Goal: Task Accomplishment & Management: Manage account settings

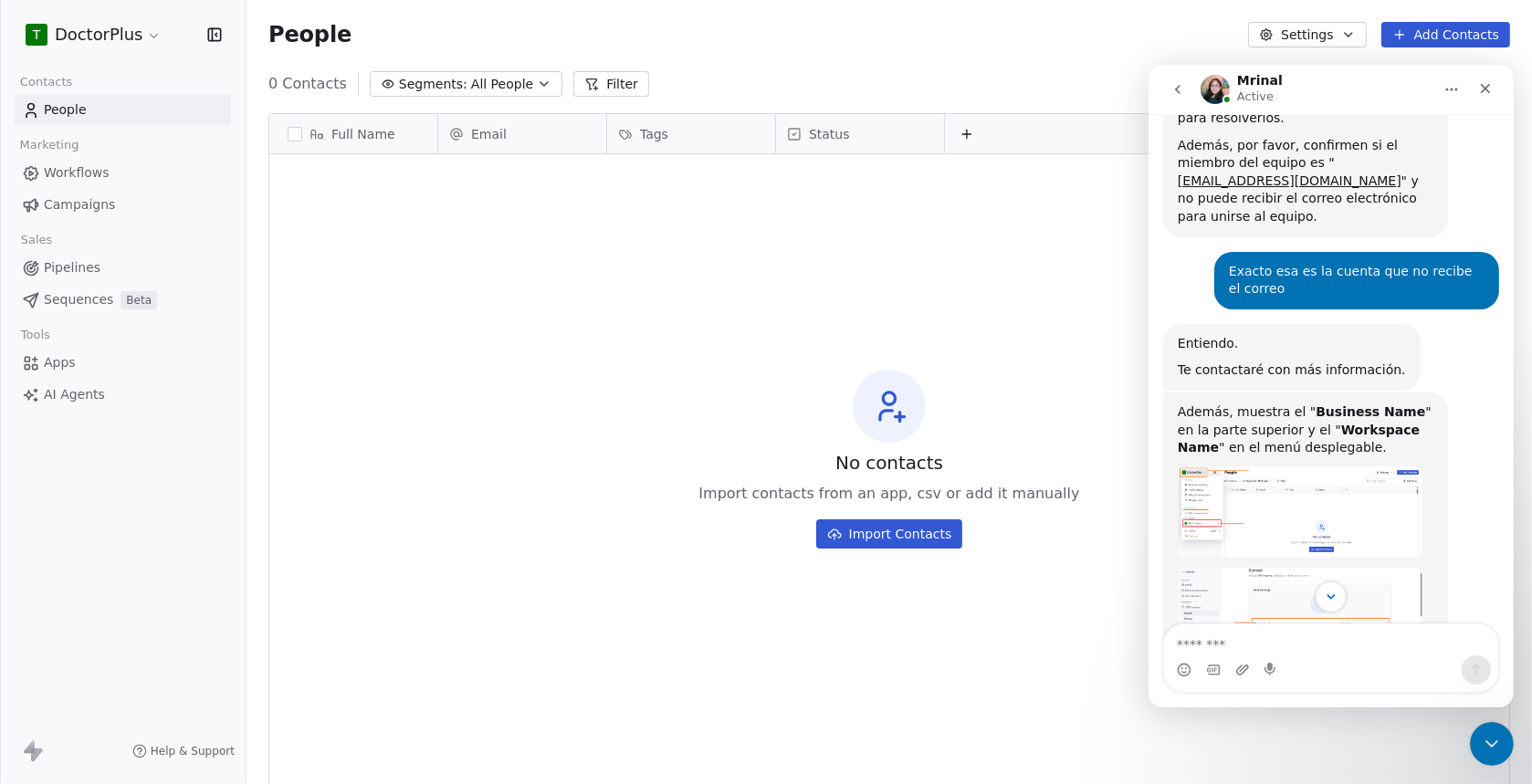
scroll to position [1145, 0]
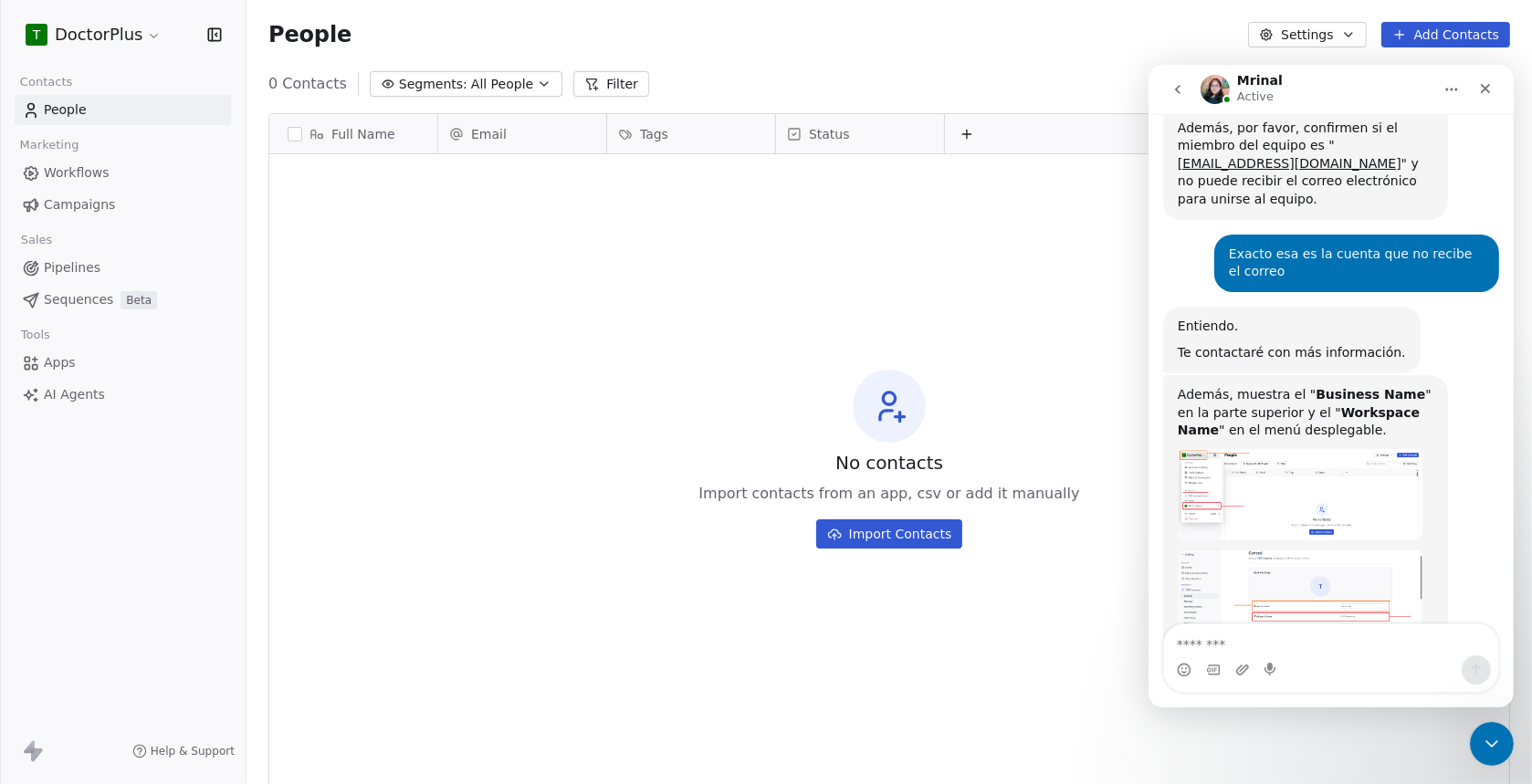
click at [1302, 548] on img "Mrinal says…" at bounding box center [1298, 606] width 244 height 116
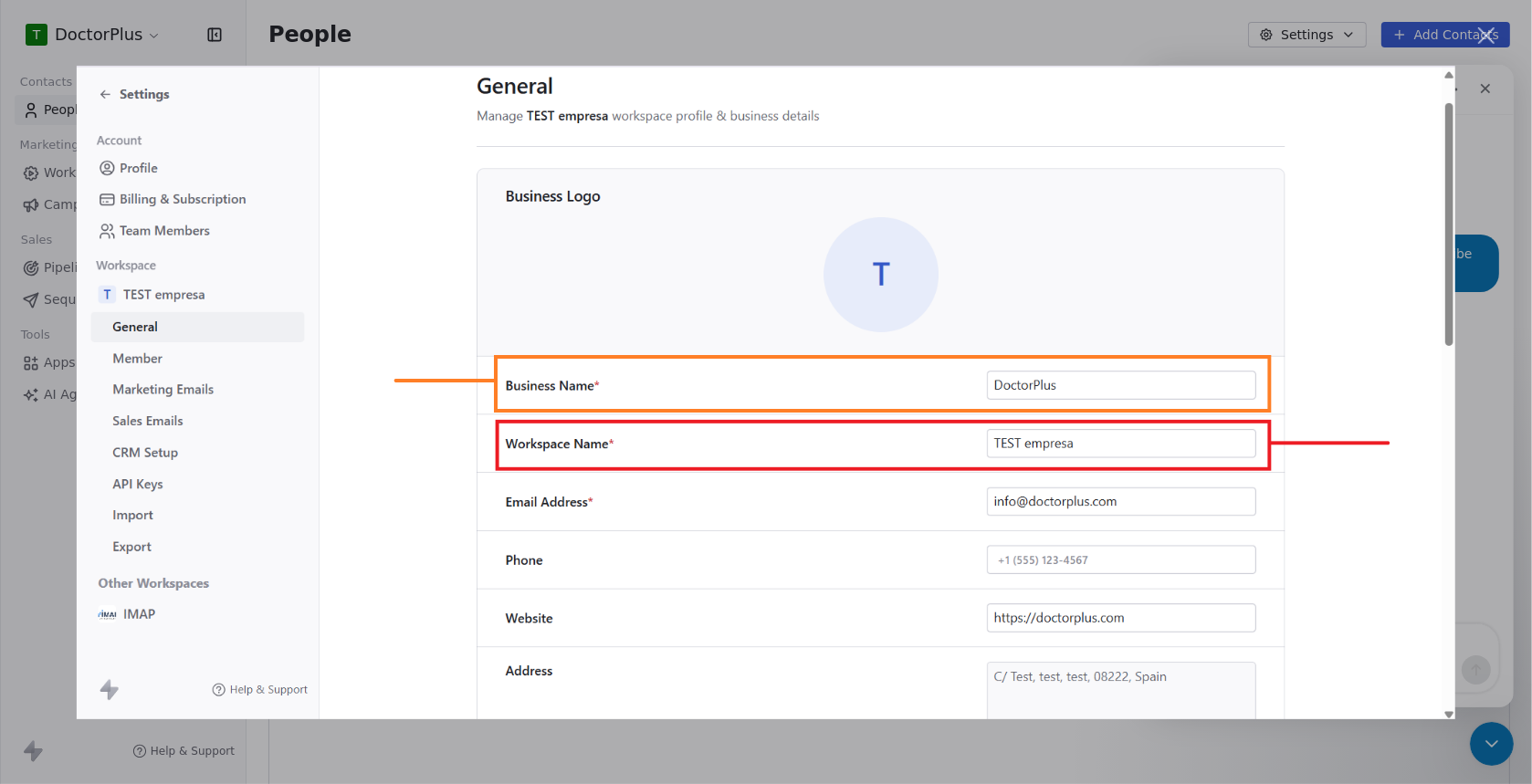
click at [454, 38] on div "Intercom messenger" at bounding box center [766, 392] width 1532 height 784
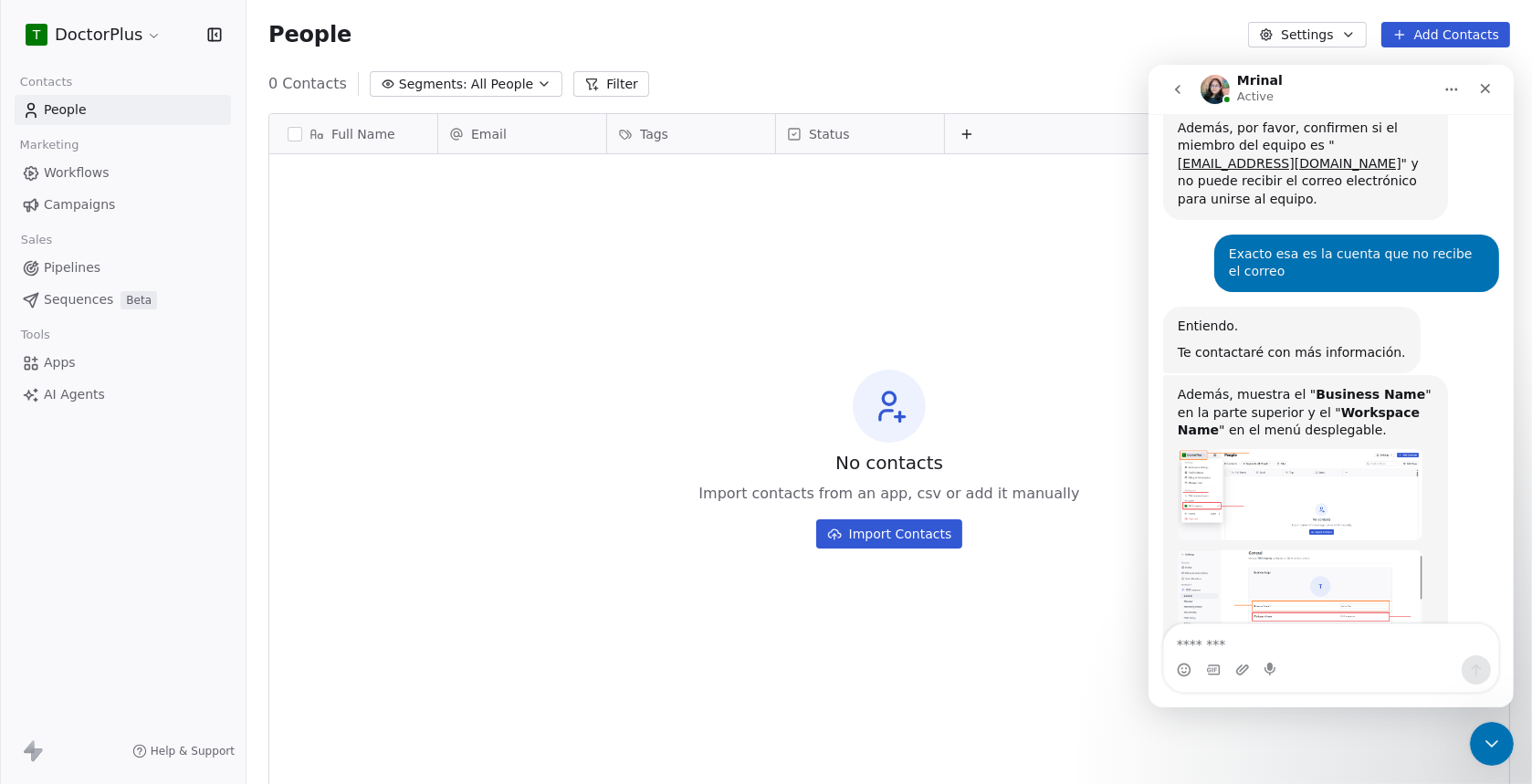
click at [145, 30] on html "T DoctorPlus Contacts People Marketing Workflows Campaigns Sales Pipelines Sequ…" at bounding box center [766, 392] width 1532 height 784
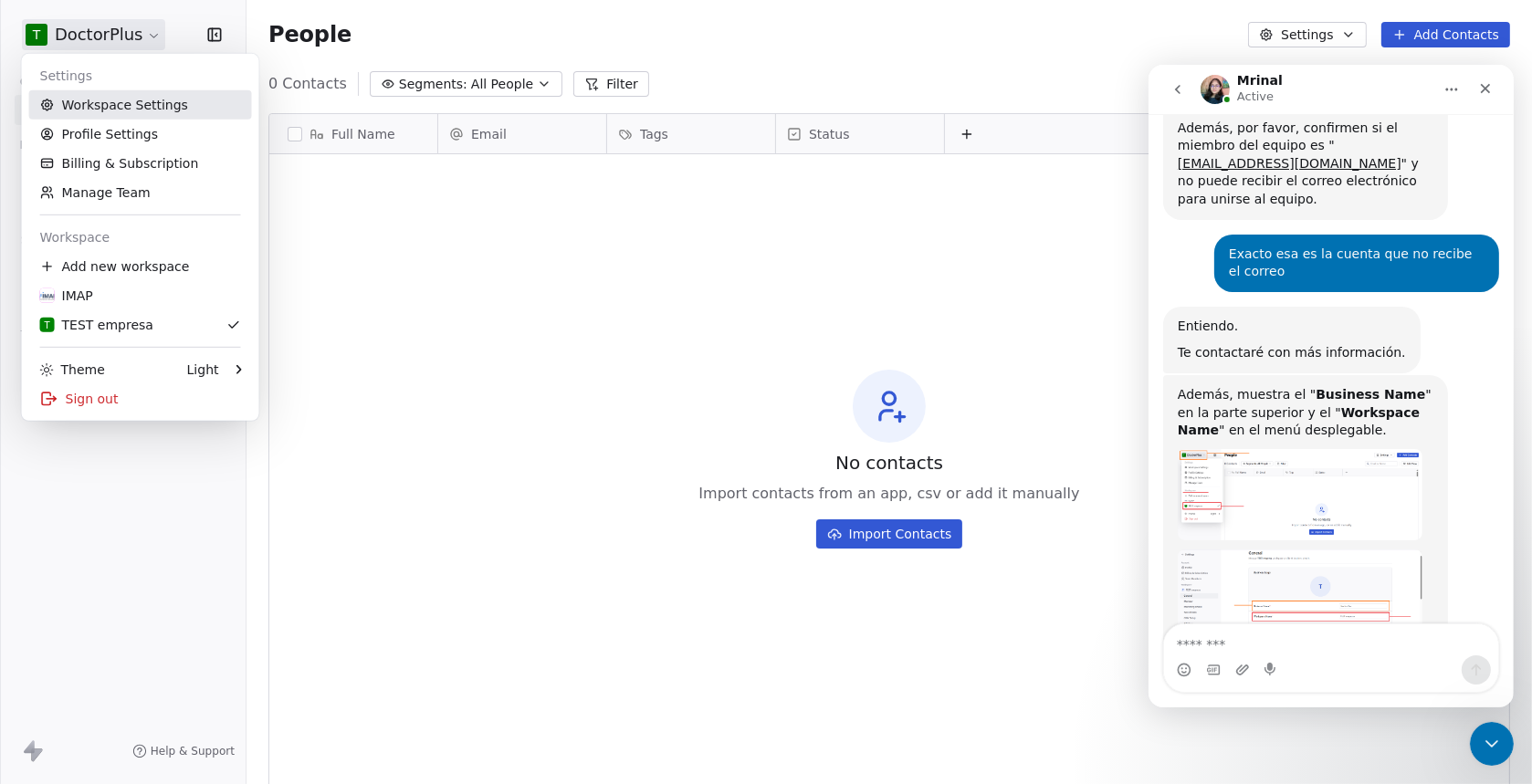
click at [102, 109] on link "Workspace Settings" at bounding box center [140, 105] width 223 height 29
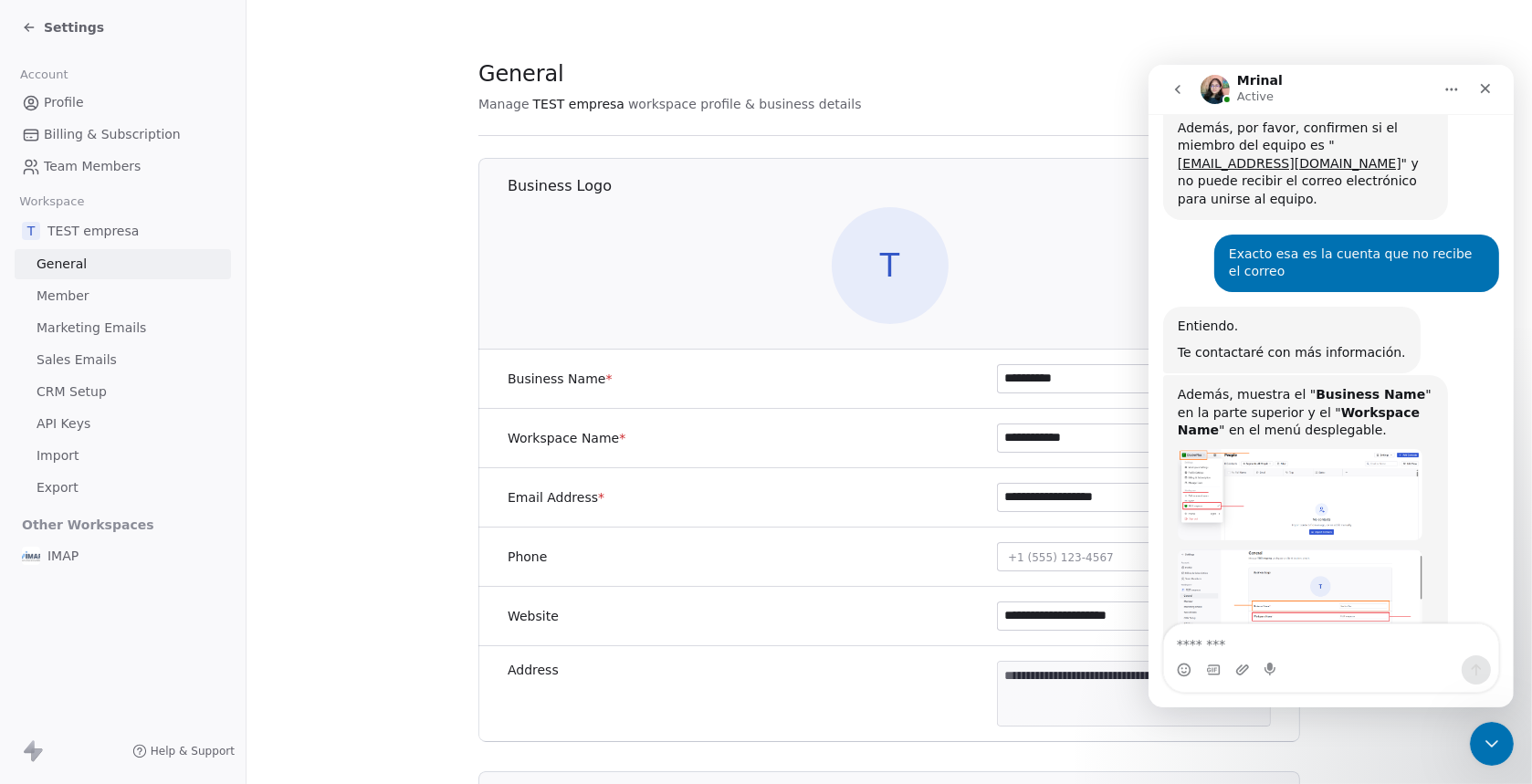
drag, startPoint x: 1067, startPoint y: 385, endPoint x: 951, endPoint y: 377, distance: 116.3
click at [951, 377] on div "**********" at bounding box center [889, 379] width 822 height 59
drag, startPoint x: 1096, startPoint y: 443, endPoint x: 911, endPoint y: 440, distance: 185.0
click at [911, 440] on div "**********" at bounding box center [889, 438] width 822 height 59
paste input
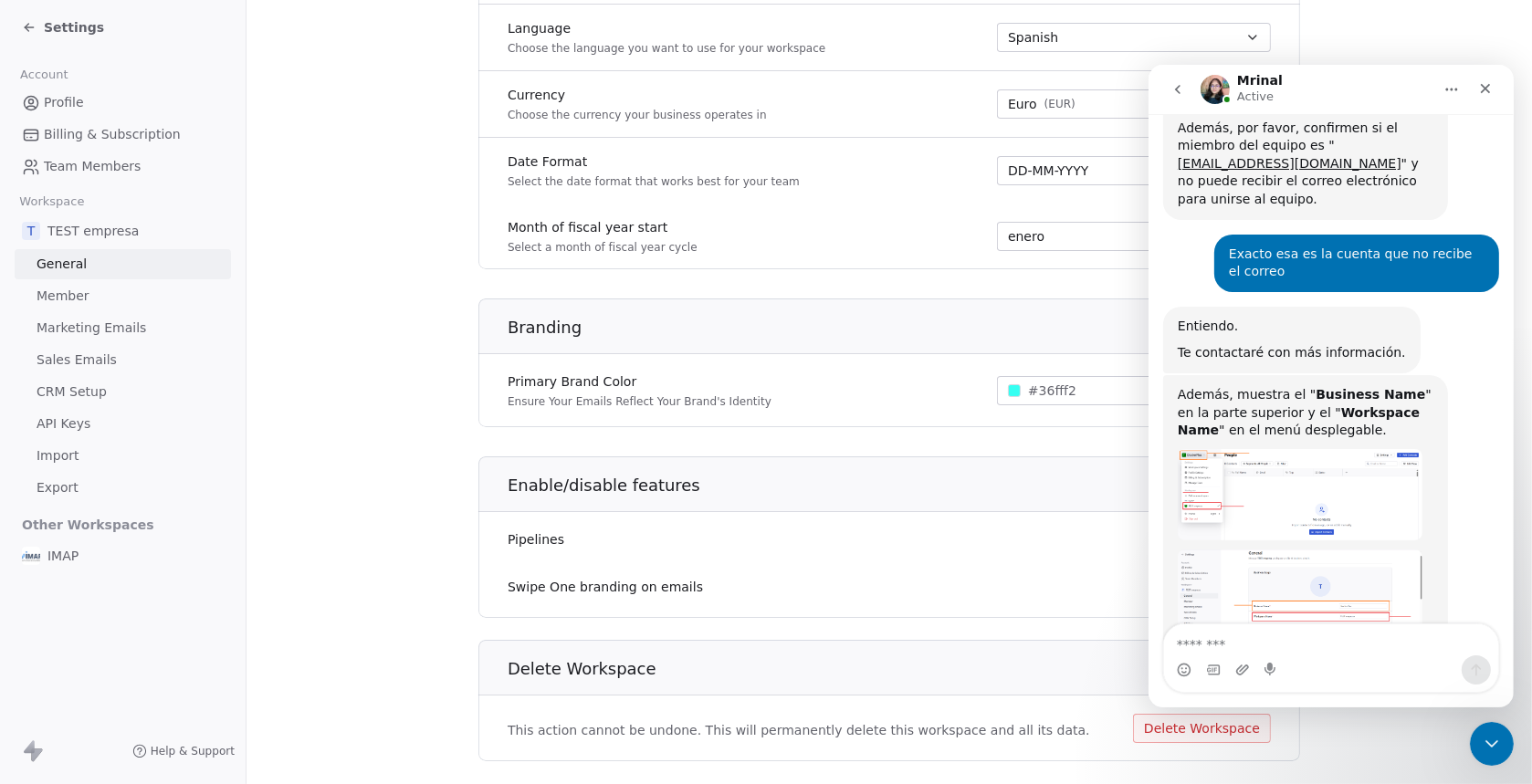
scroll to position [922, 0]
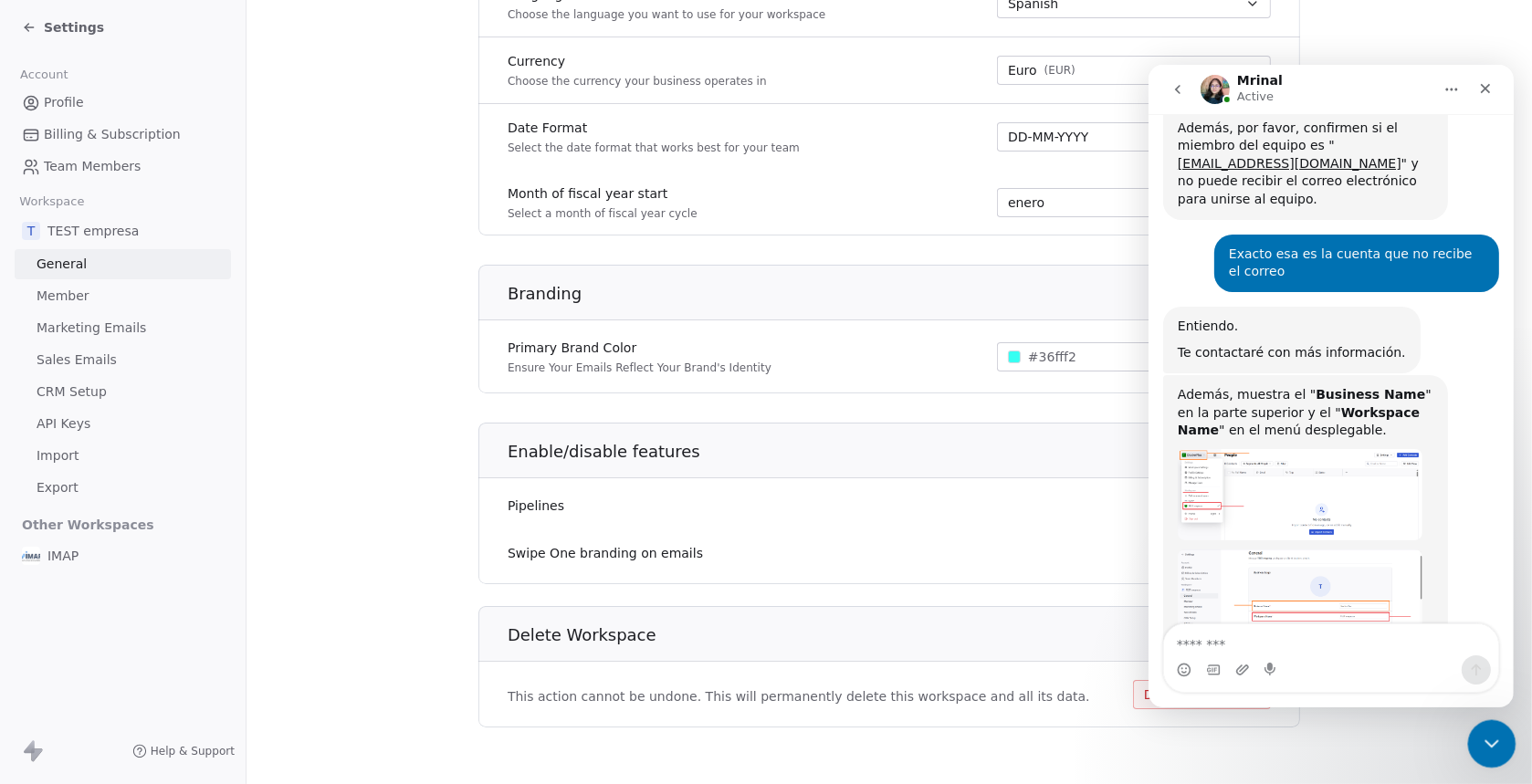
type input "**********"
drag, startPoint x: 1483, startPoint y: 745, endPoint x: 1486, endPoint y: 724, distance: 21.2
click at [1482, 745] on icon "Close Intercom Messenger" at bounding box center [1488, 740] width 22 height 22
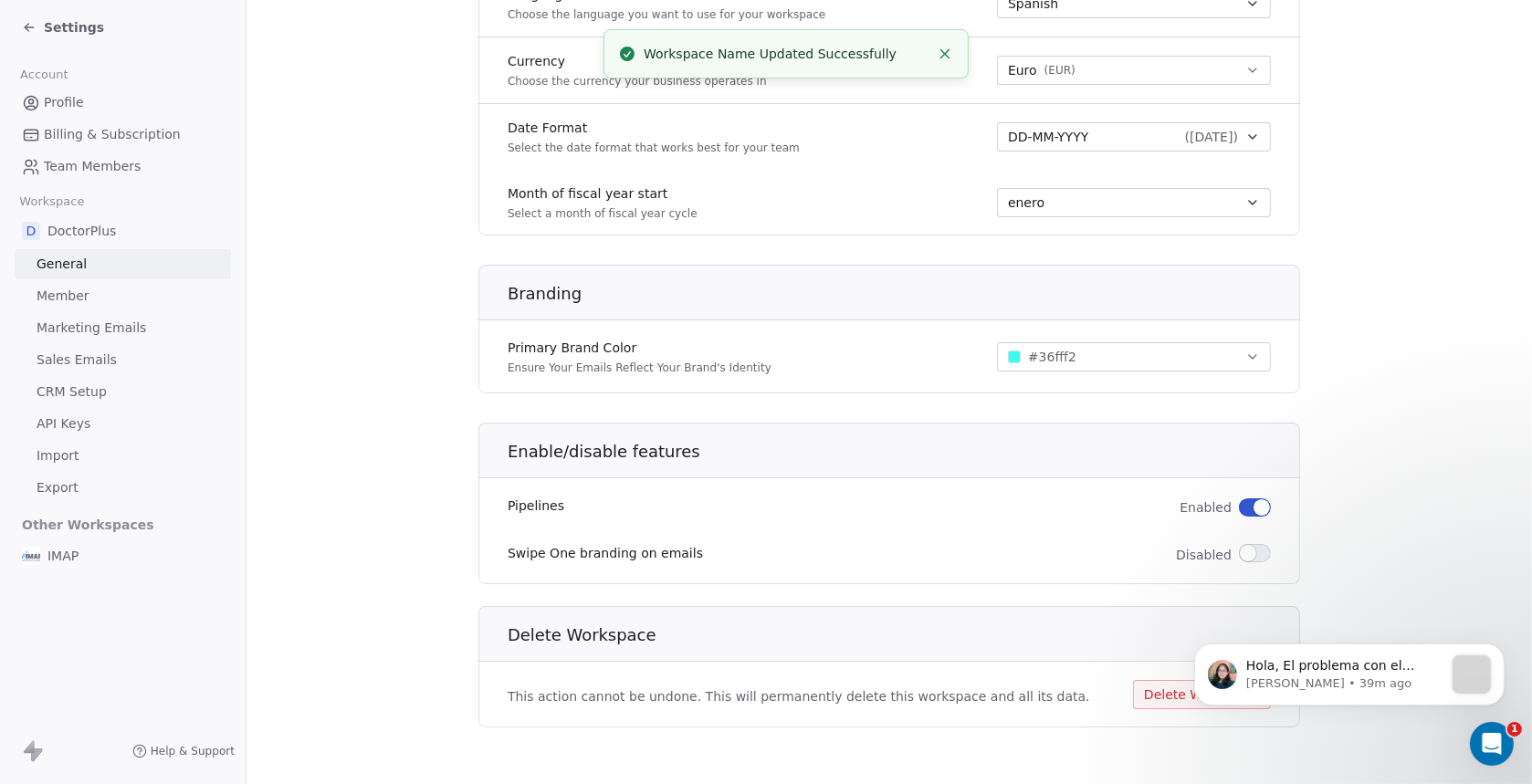
scroll to position [1145, 0]
click at [38, 21] on div "Settings" at bounding box center [63, 28] width 82 height 19
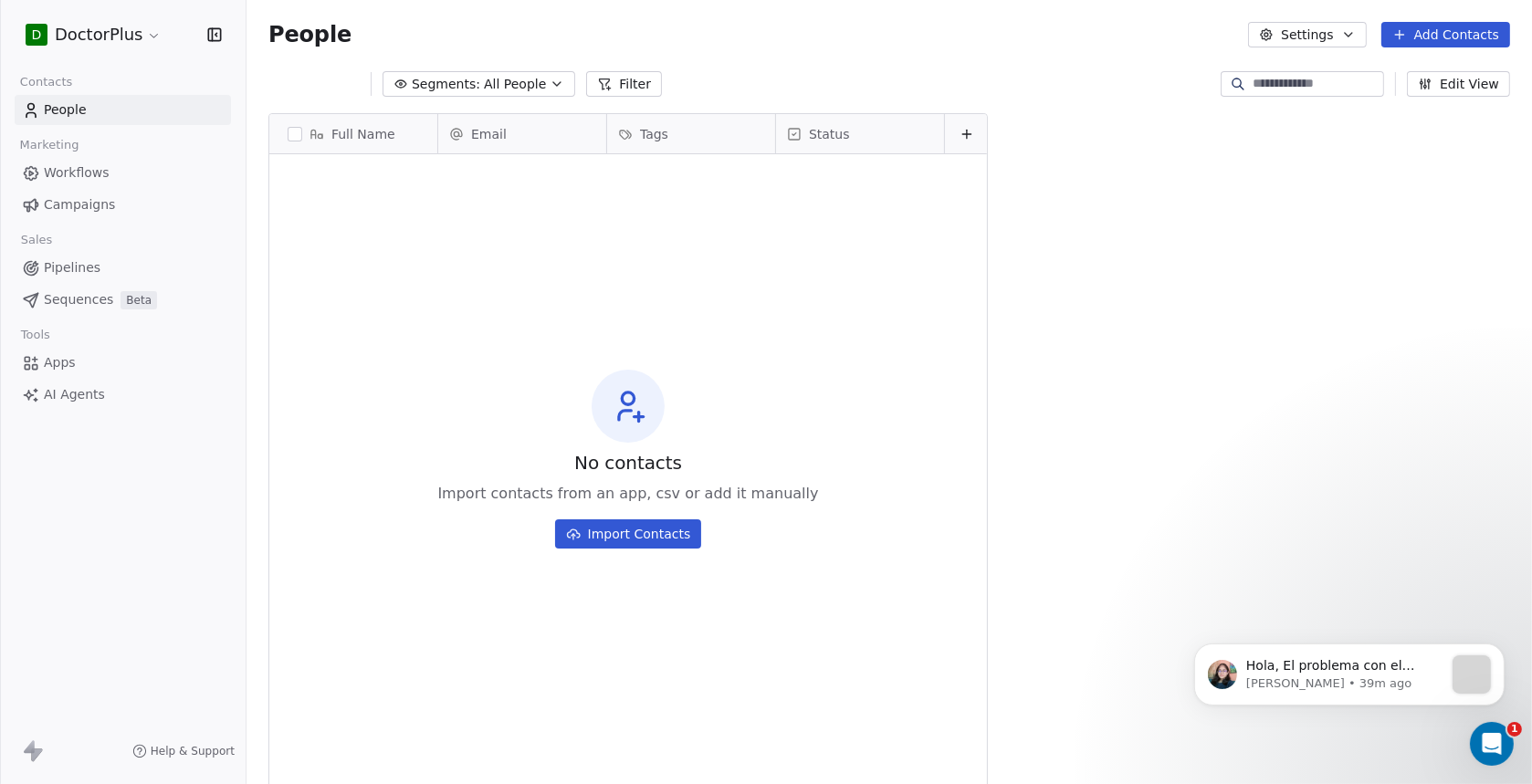
scroll to position [675, 1271]
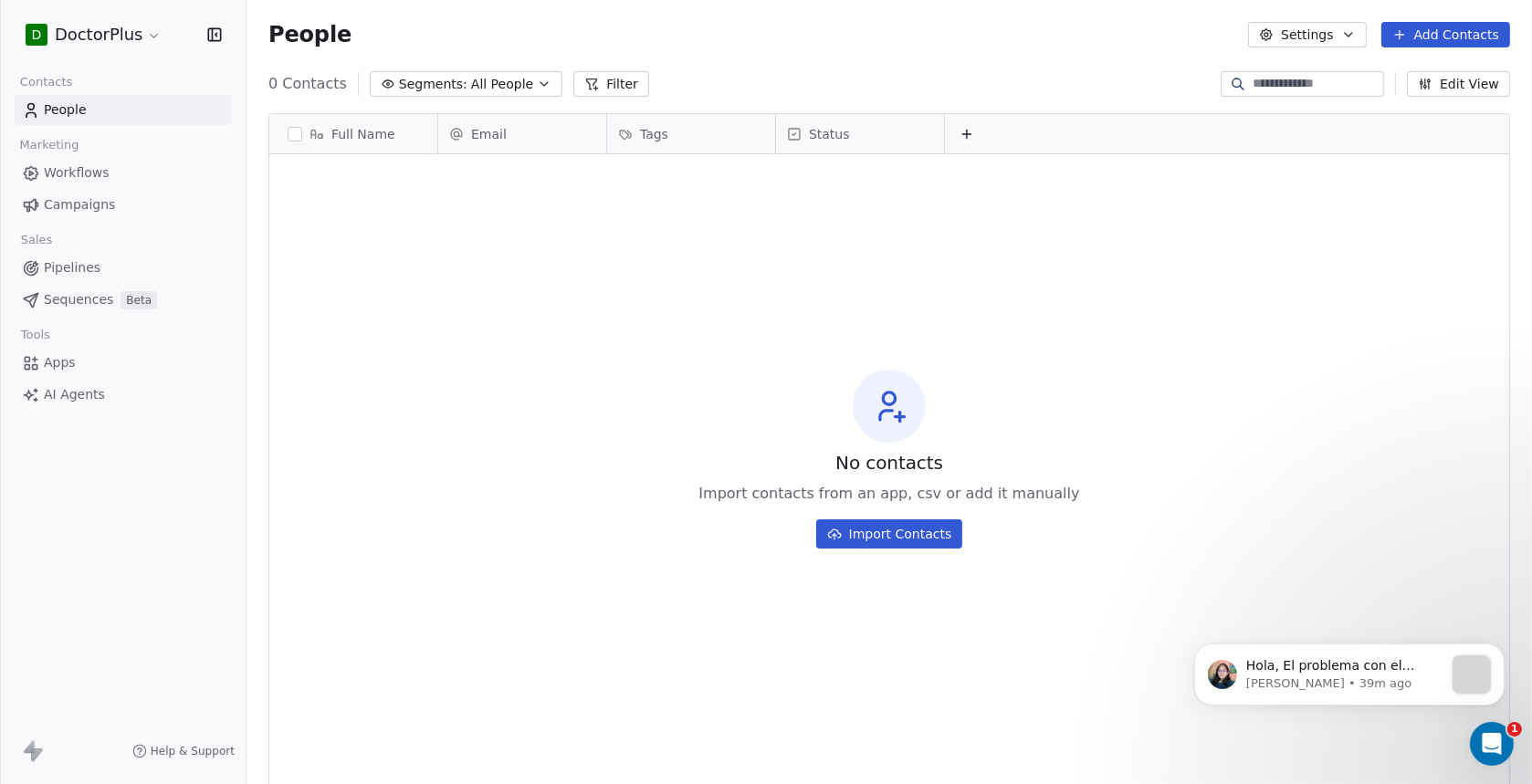
click at [117, 30] on html "D DoctorPlus Contacts People Marketing Workflows Campaigns Sales Pipelines Sequ…" at bounding box center [766, 392] width 1532 height 784
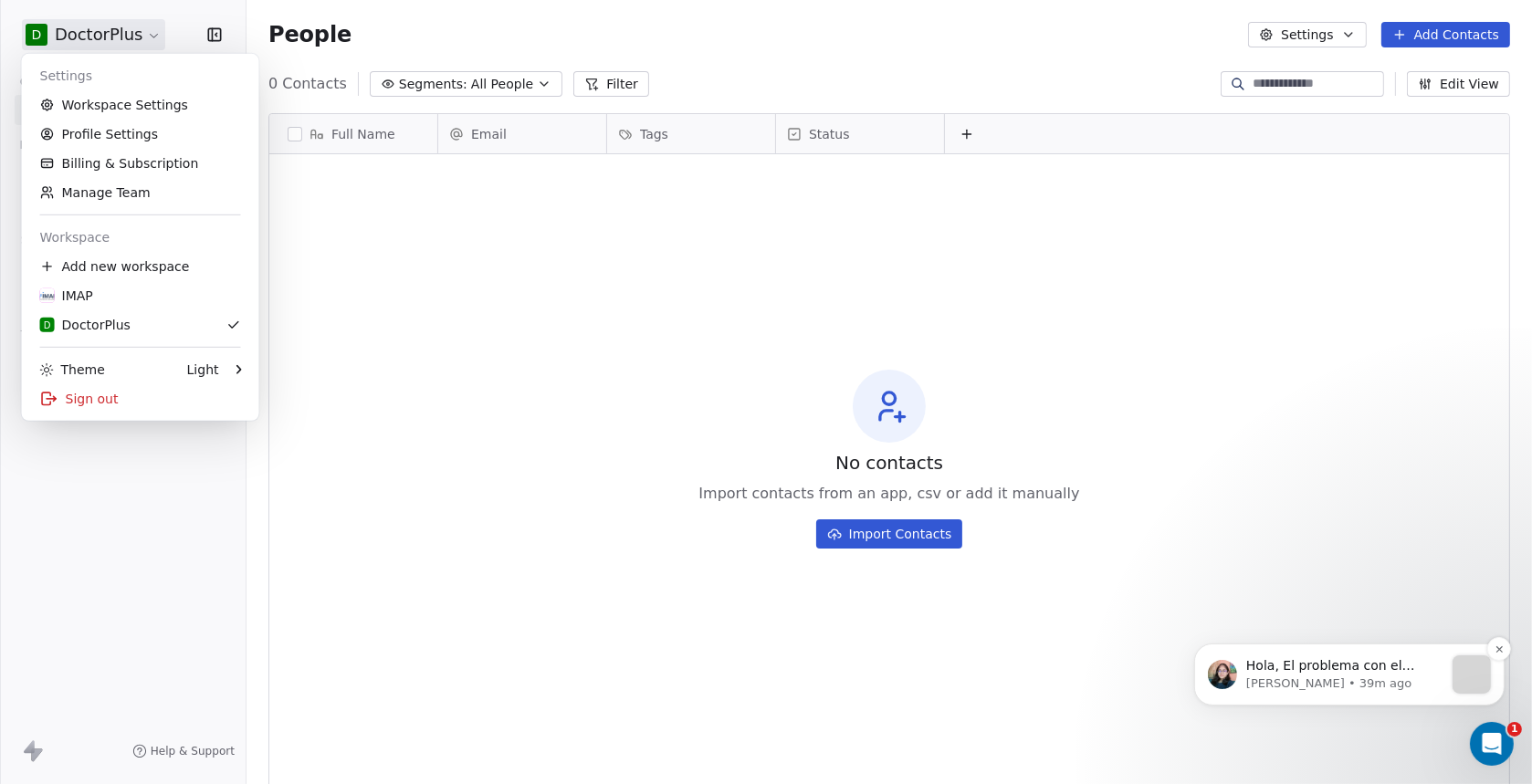
click at [1362, 689] on p "[PERSON_NAME] • 39m ago" at bounding box center [1344, 683] width 197 height 17
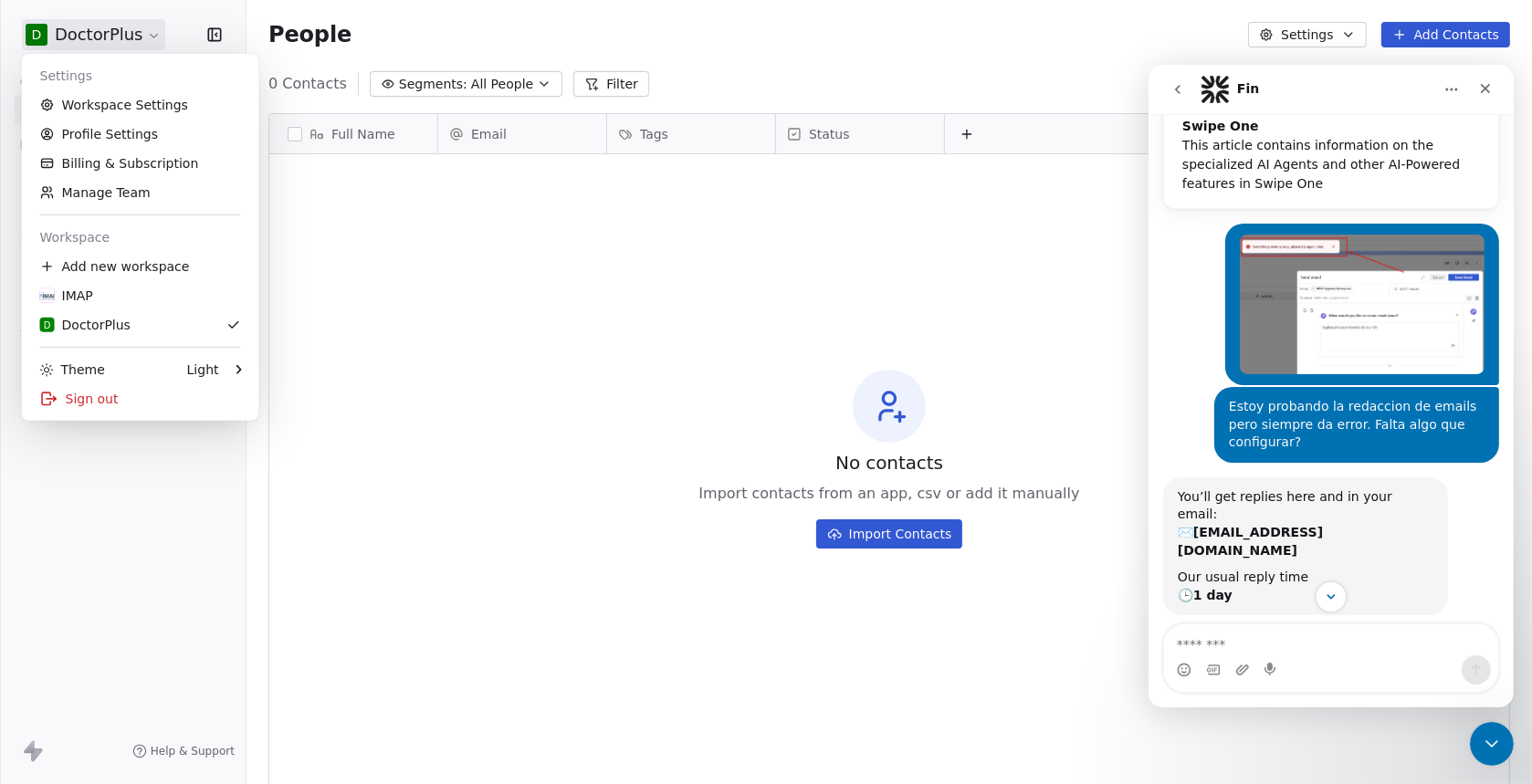
scroll to position [0, 0]
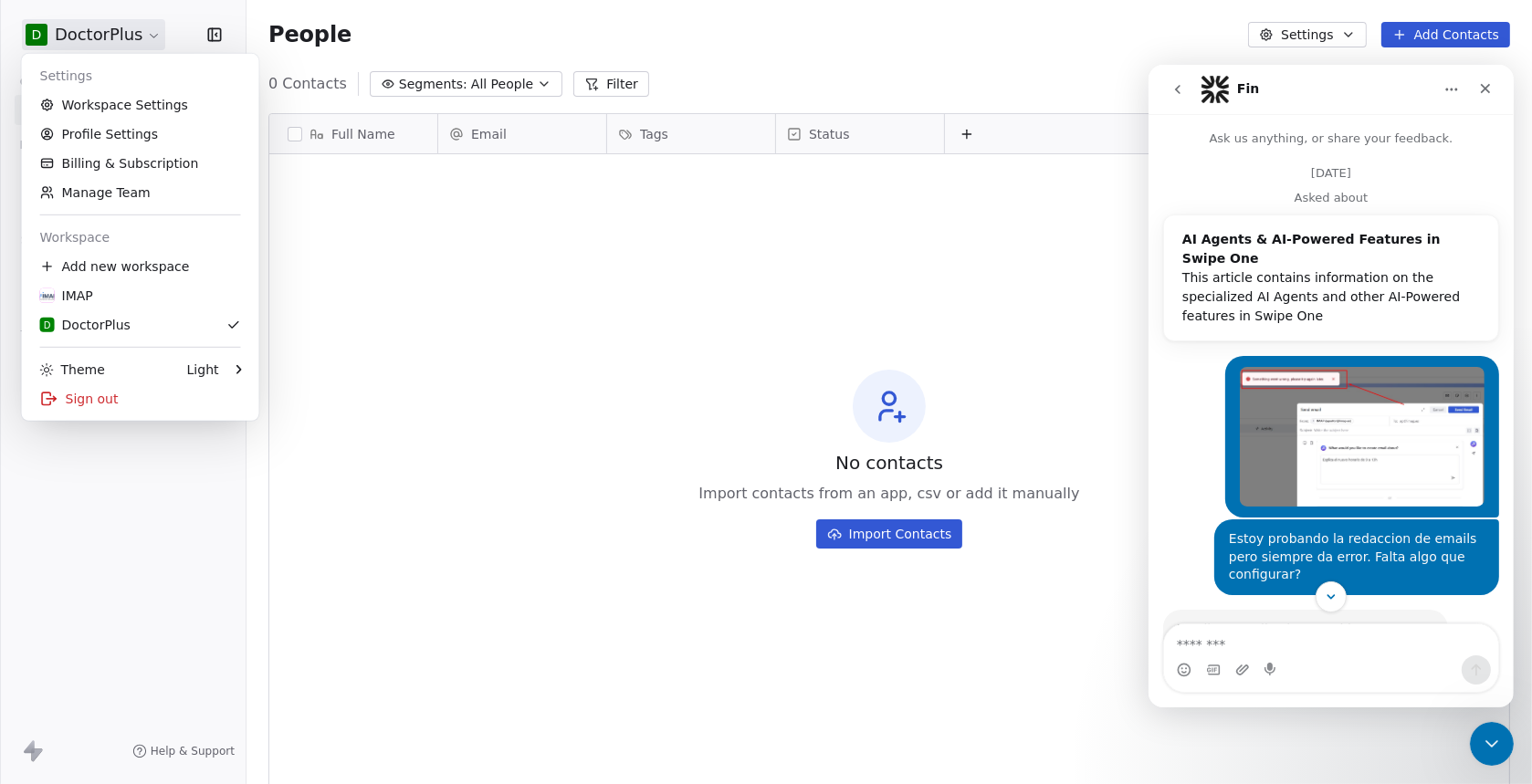
click at [1176, 89] on icon "go back" at bounding box center [1177, 89] width 15 height 15
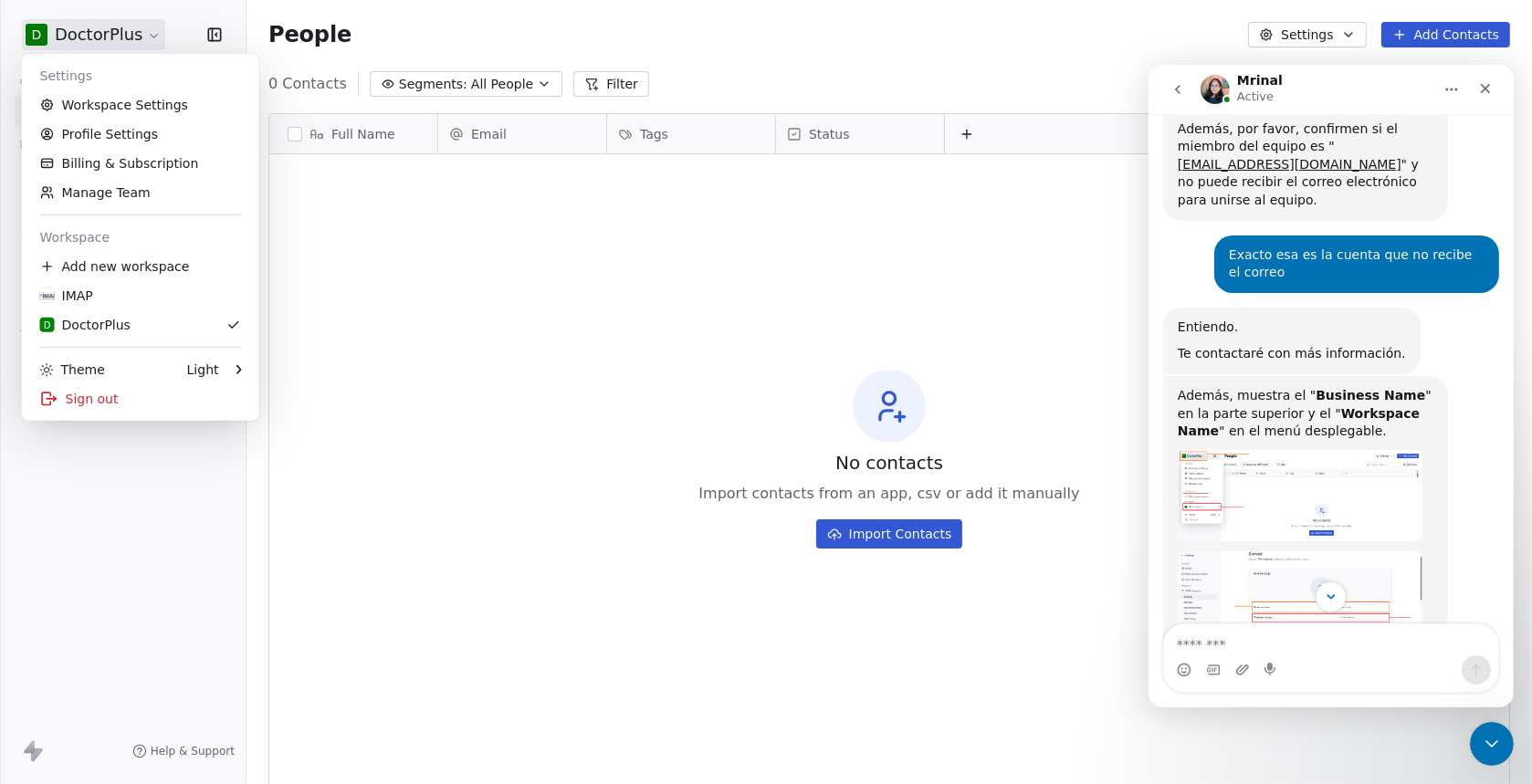
scroll to position [1145, 0]
click at [1243, 448] on img "Mrinal says…" at bounding box center [1298, 494] width 244 height 92
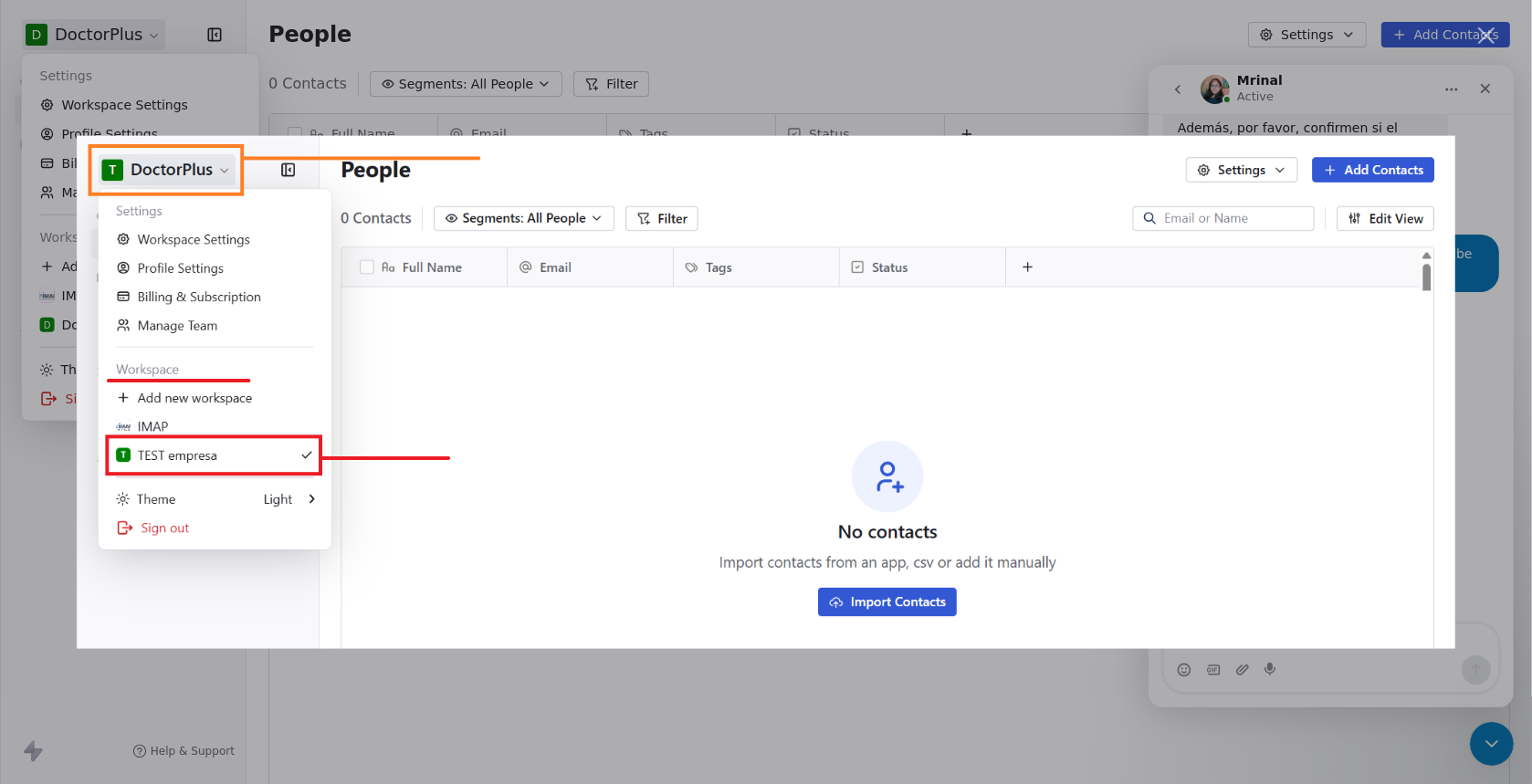
click at [1360, 111] on div "Intercom messenger" at bounding box center [766, 392] width 1532 height 784
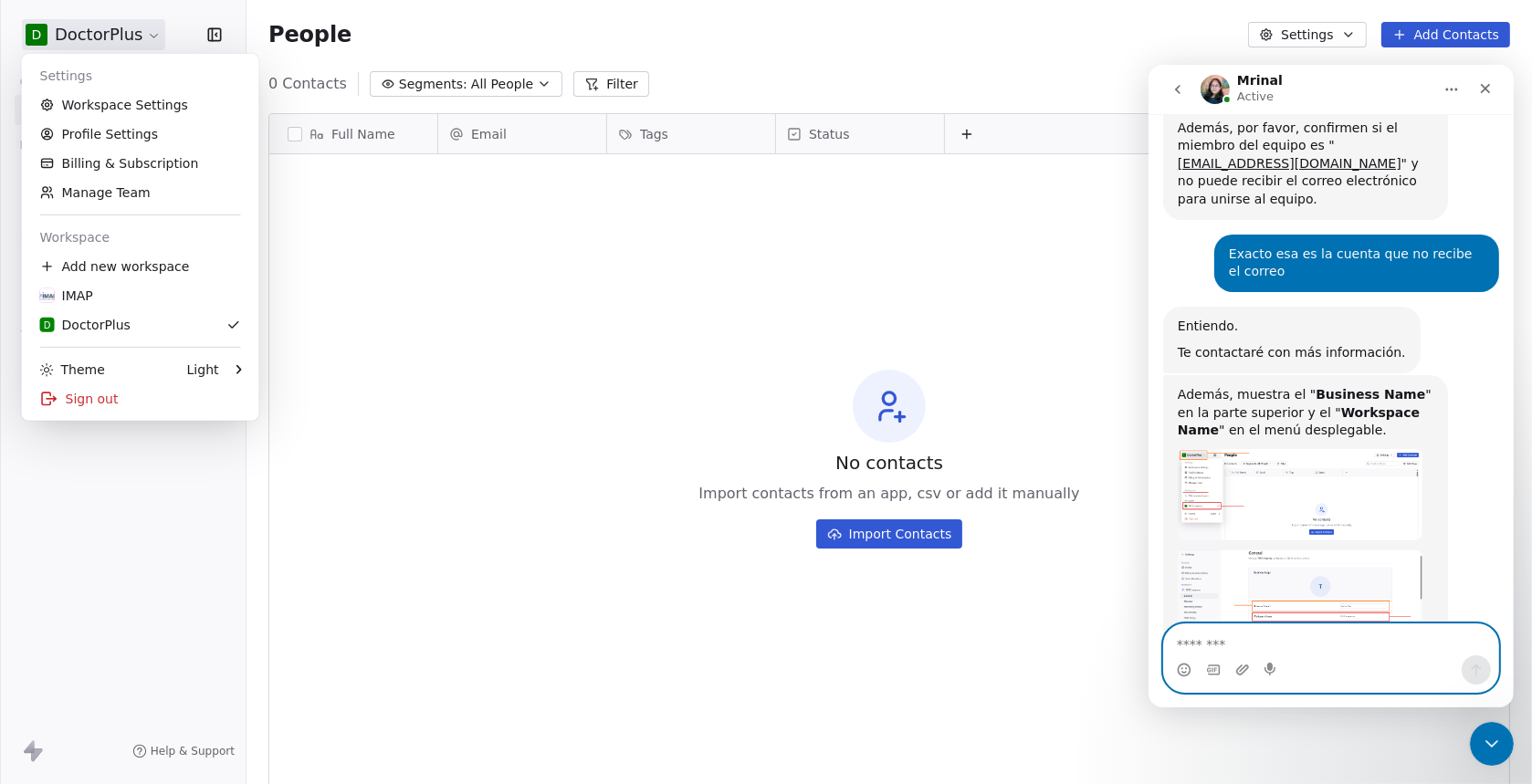
click at [1272, 650] on textarea "Message…" at bounding box center [1330, 638] width 334 height 31
type textarea "**********"
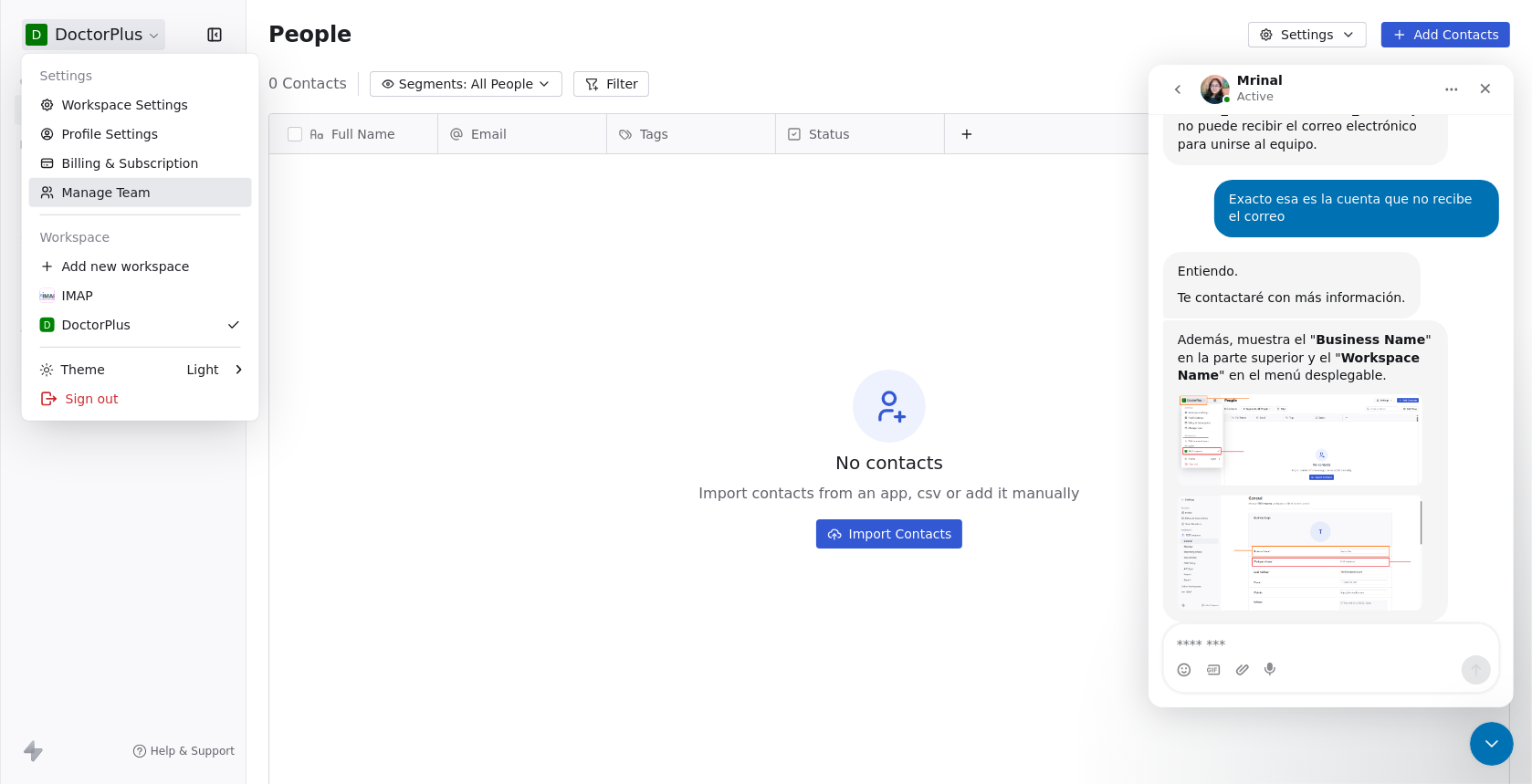
click at [109, 193] on link "Manage Team" at bounding box center [140, 192] width 223 height 29
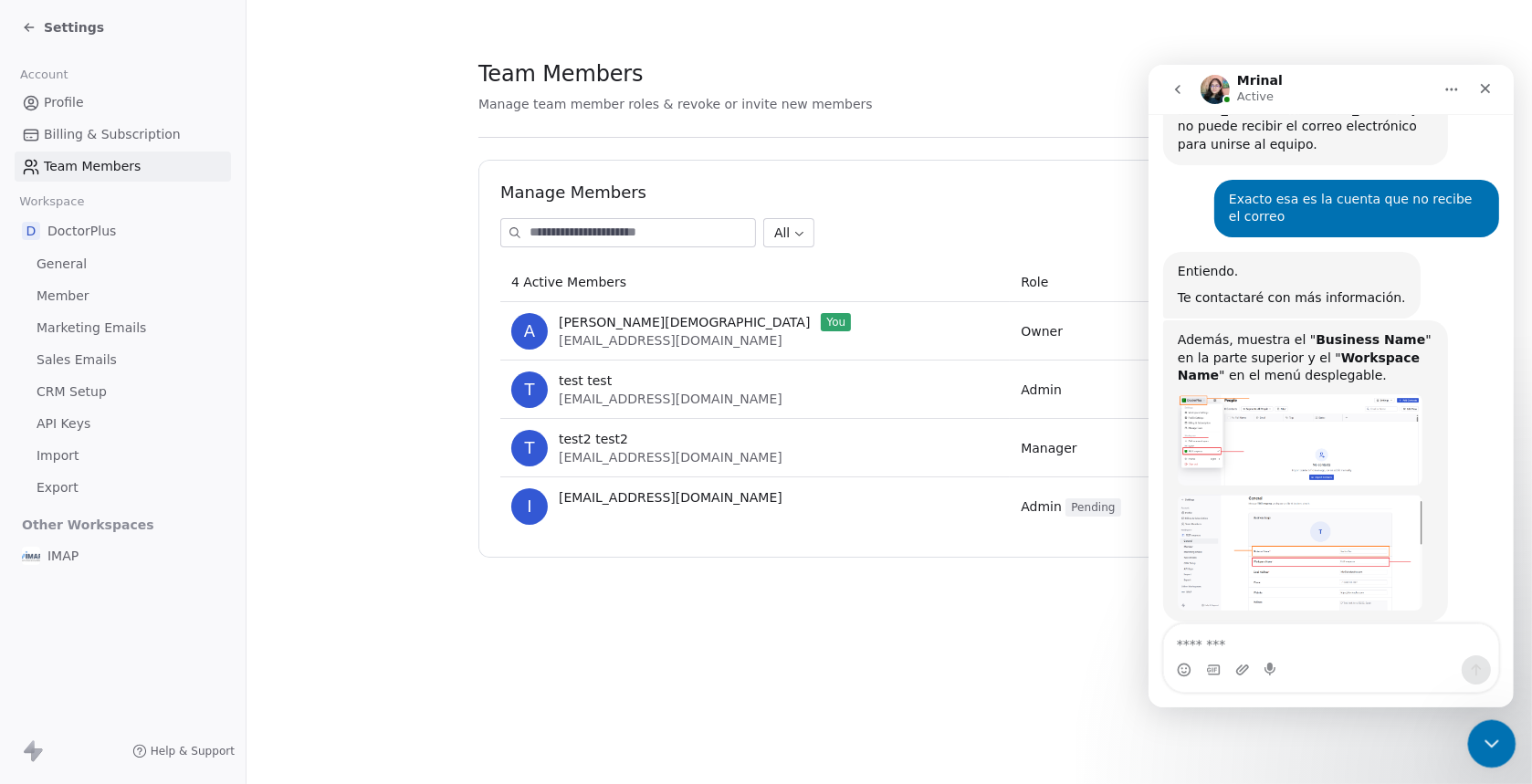
drag, startPoint x: 1491, startPoint y: 739, endPoint x: 2914, endPoint y: 1421, distance: 1578.0
click at [1491, 738] on icon "Close Intercom Messenger" at bounding box center [1488, 740] width 22 height 22
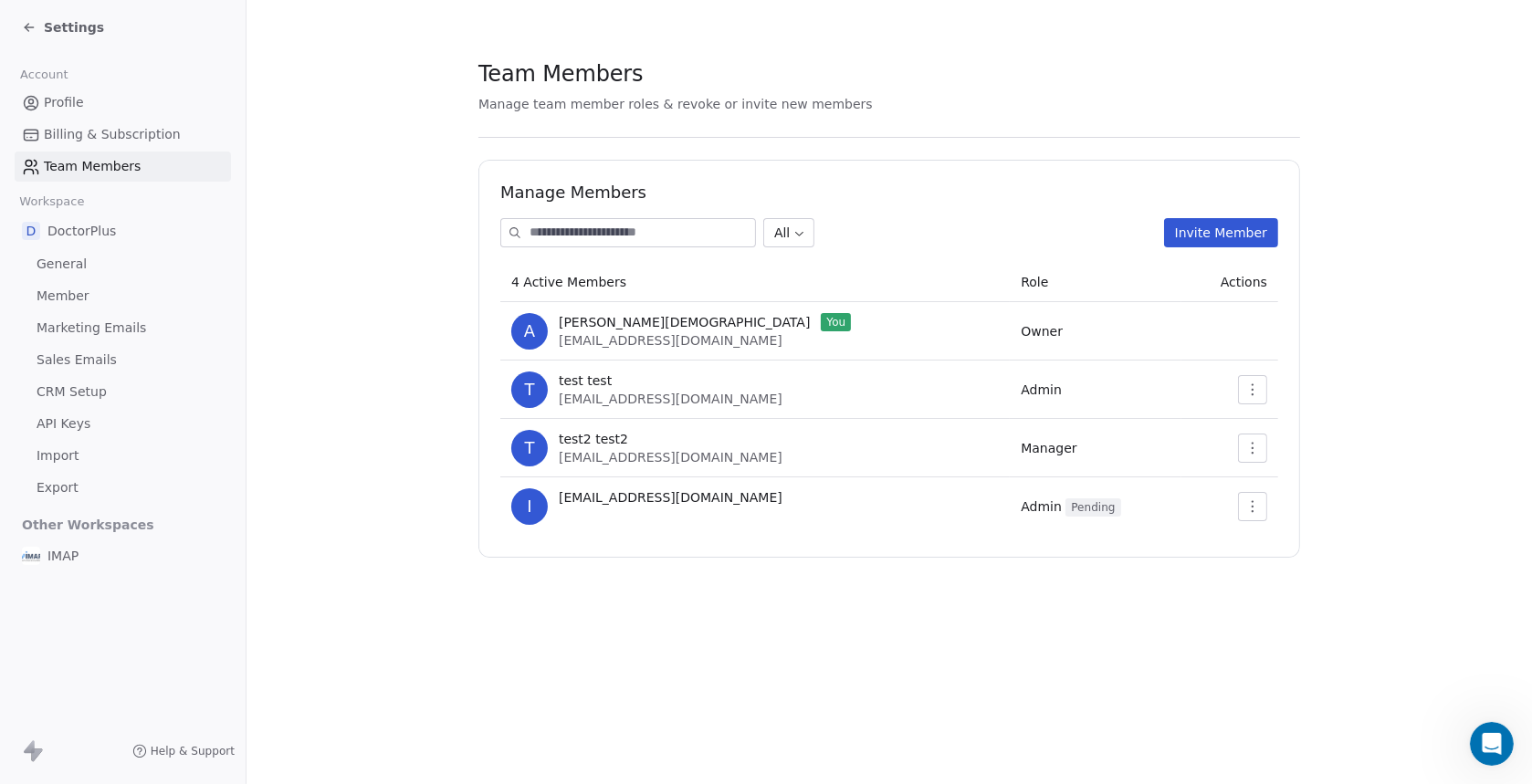
click at [1238, 501] on button "button" at bounding box center [1252, 506] width 29 height 29
click at [1281, 546] on div "Resend Invite" at bounding box center [1300, 546] width 109 height 29
click at [39, 29] on div "Settings" at bounding box center [63, 28] width 82 height 19
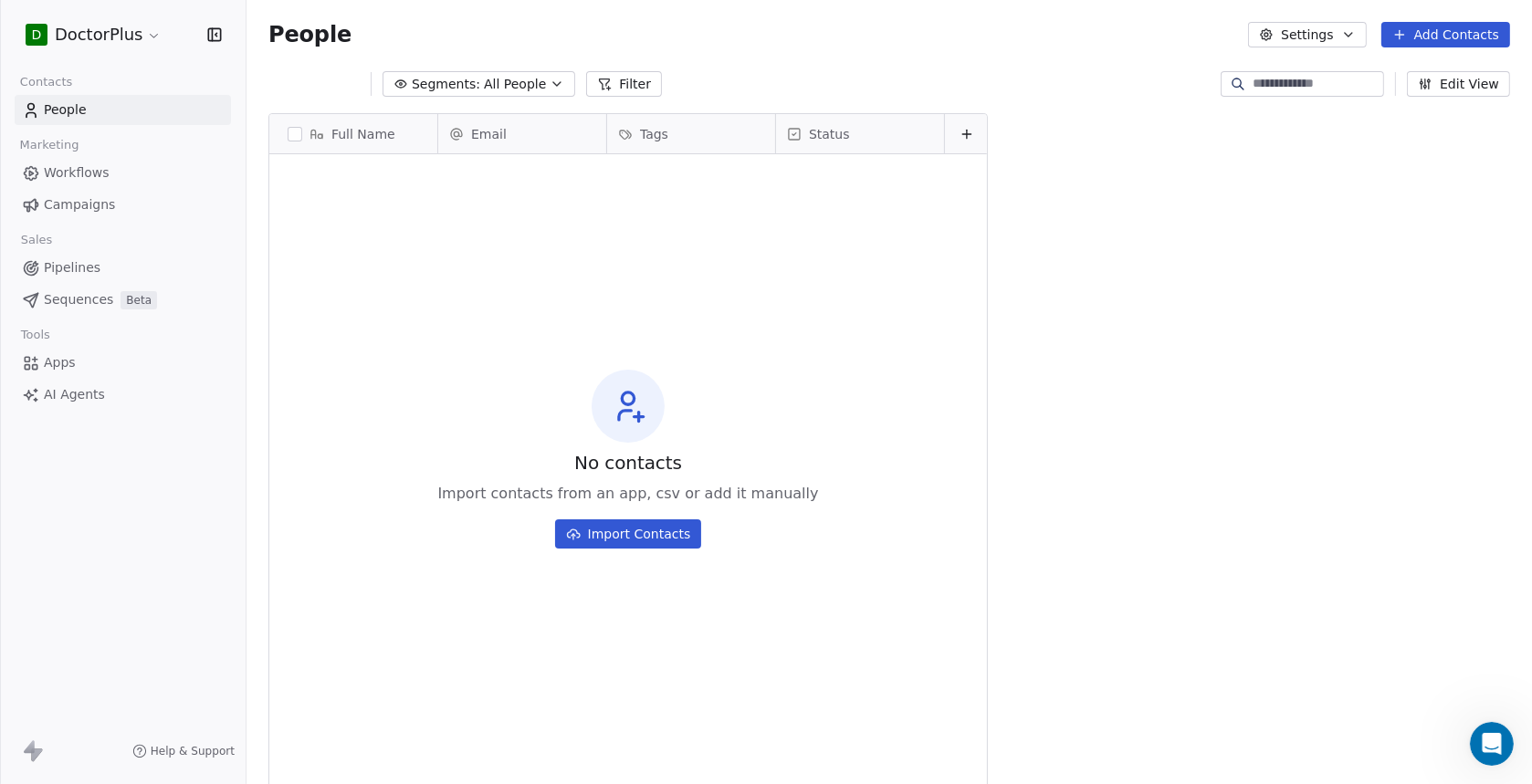
scroll to position [675, 1271]
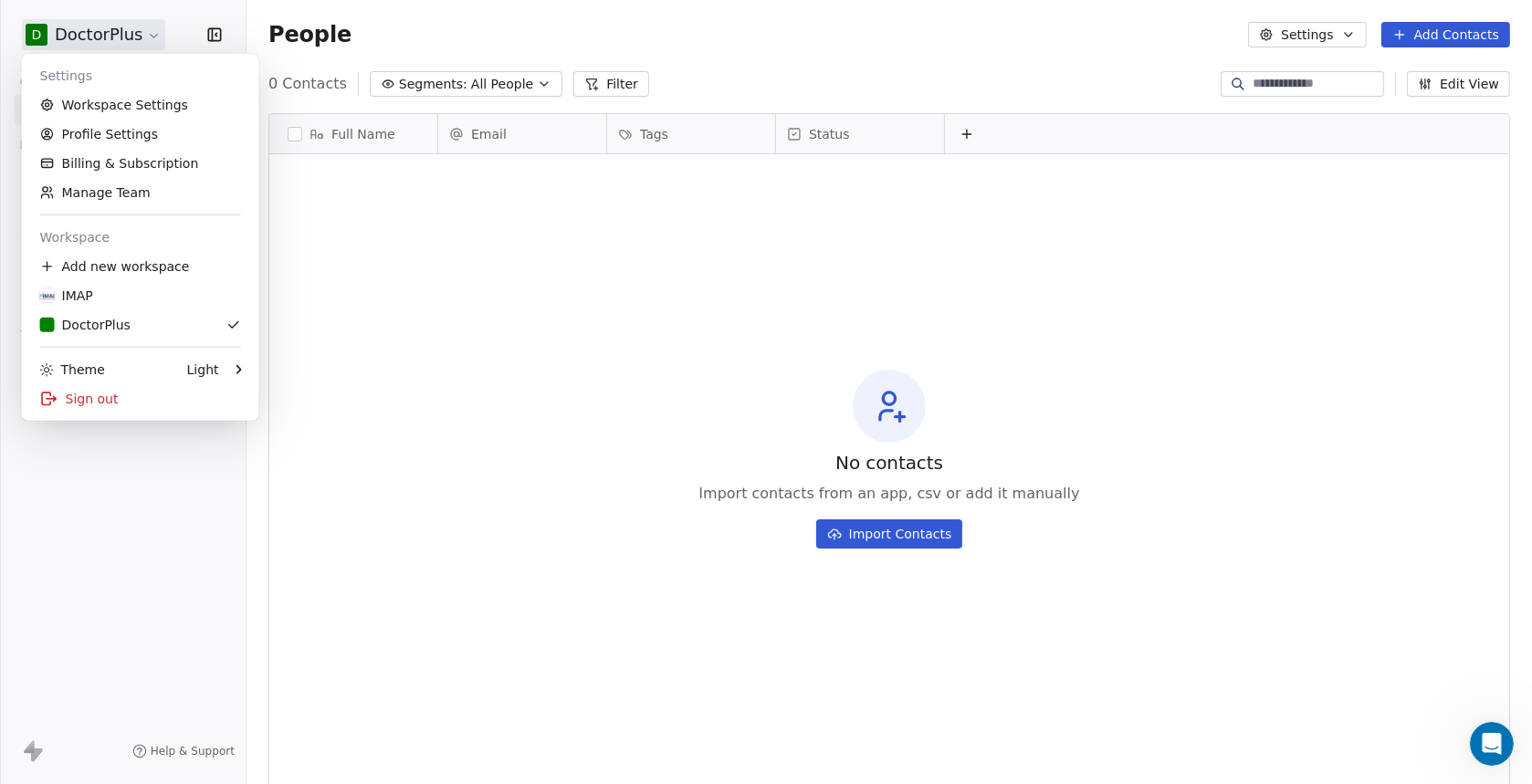
click at [147, 34] on html "D DoctorPlus Contacts People Marketing Workflows Campaigns Sales Pipelines Sequ…" at bounding box center [766, 392] width 1532 height 784
click at [106, 329] on div "D DoctorPlus" at bounding box center [85, 326] width 91 height 19
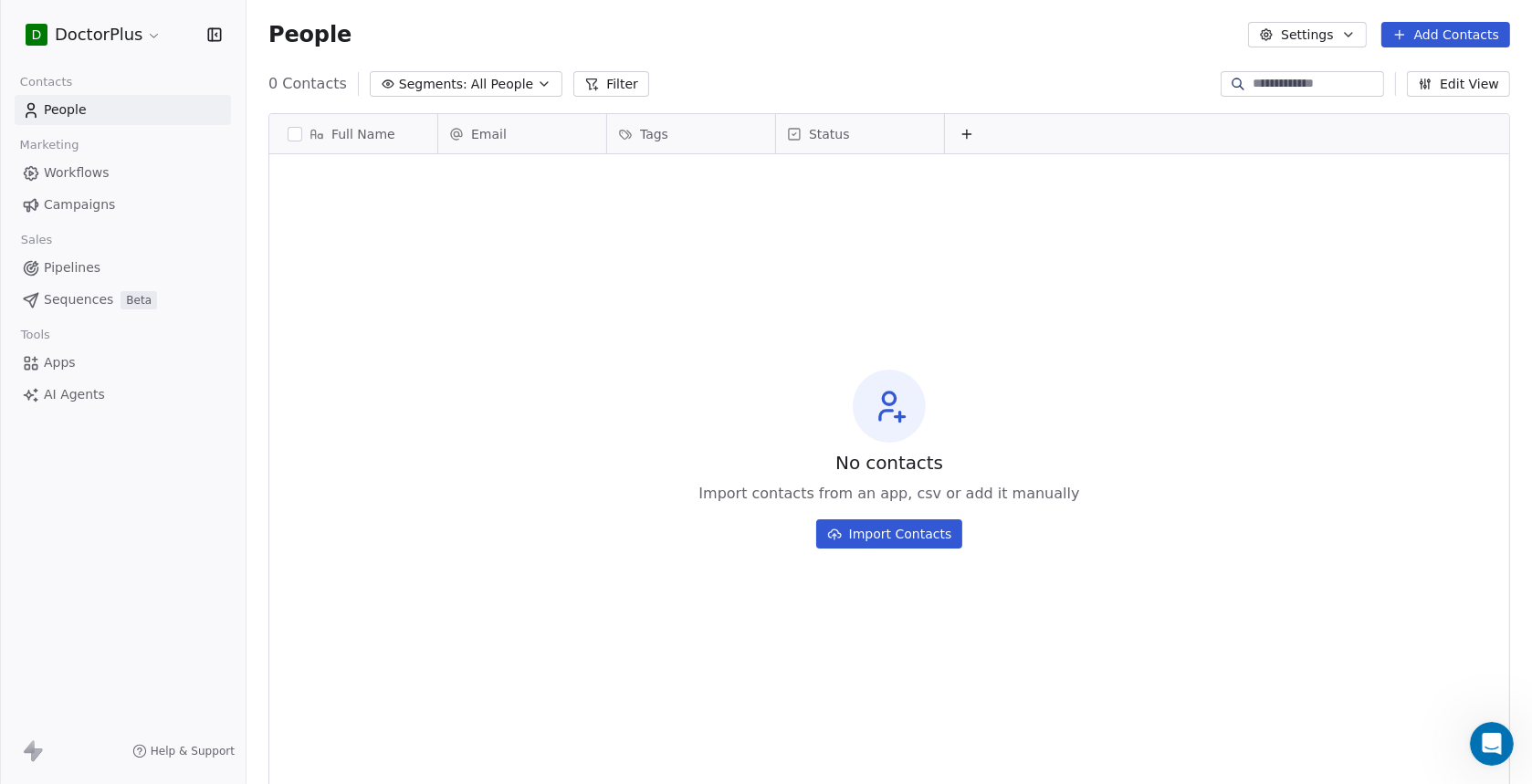
click at [95, 178] on span "Workflows" at bounding box center [77, 173] width 66 height 19
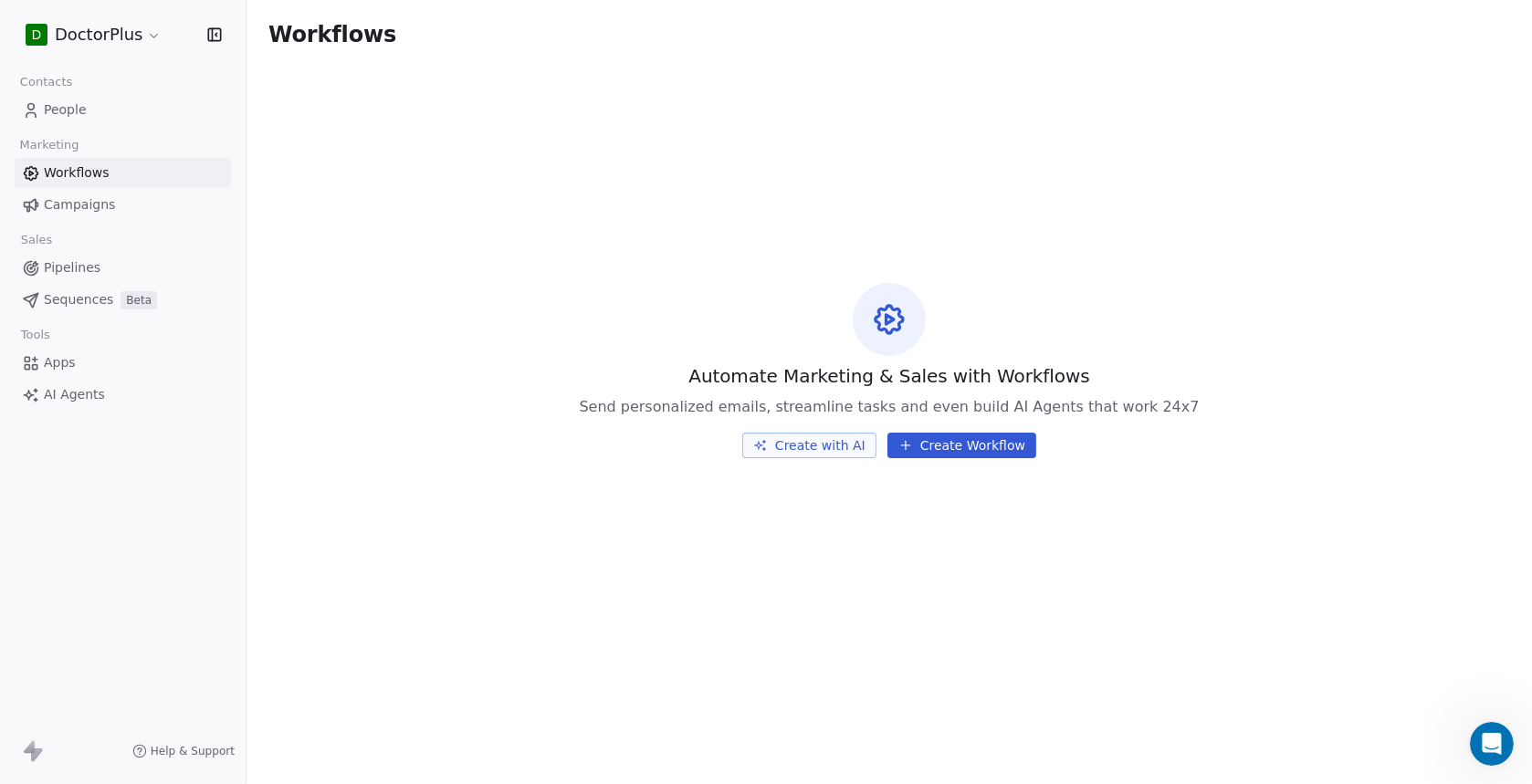
click at [73, 111] on span "People" at bounding box center [66, 109] width 43 height 19
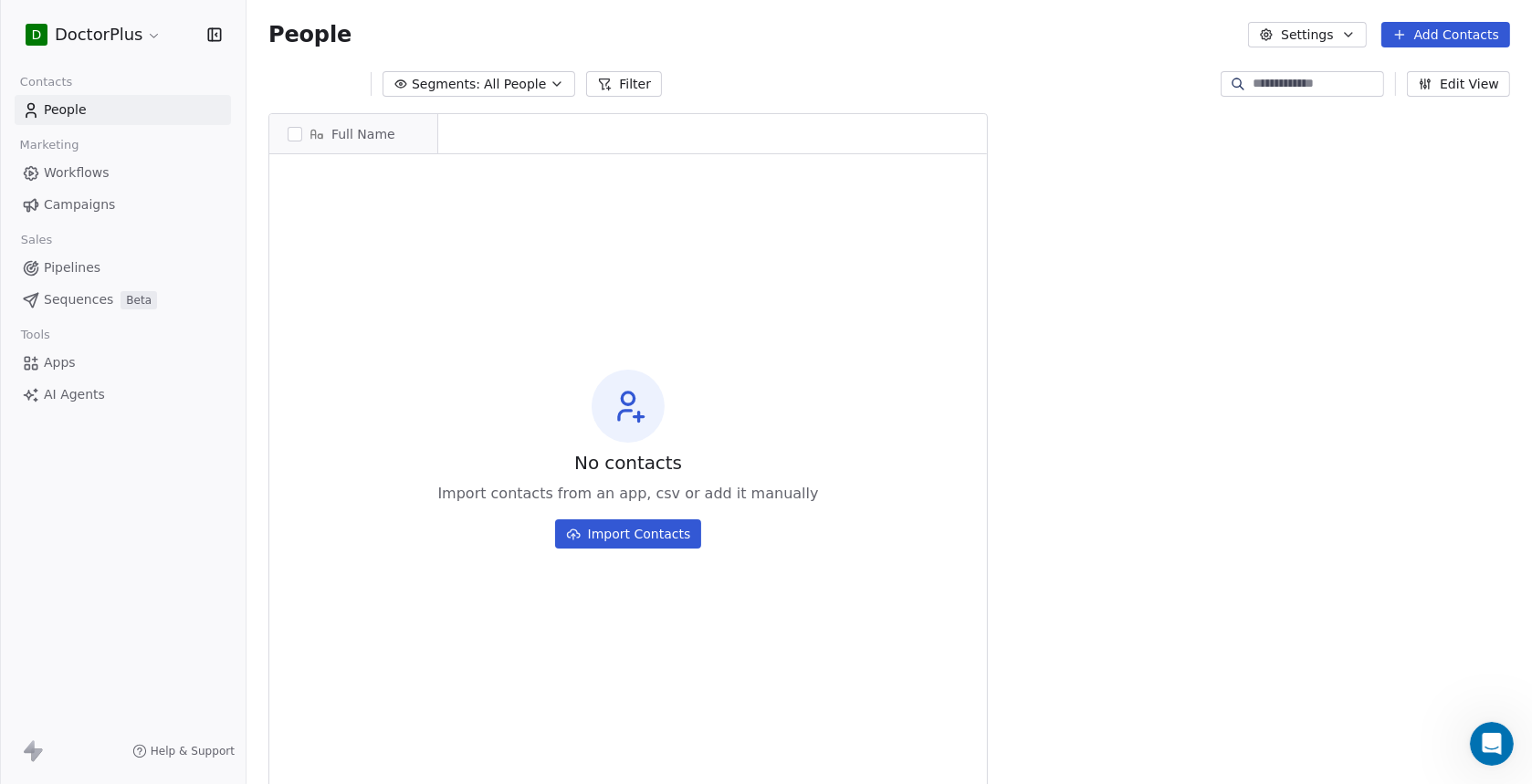
scroll to position [16, 15]
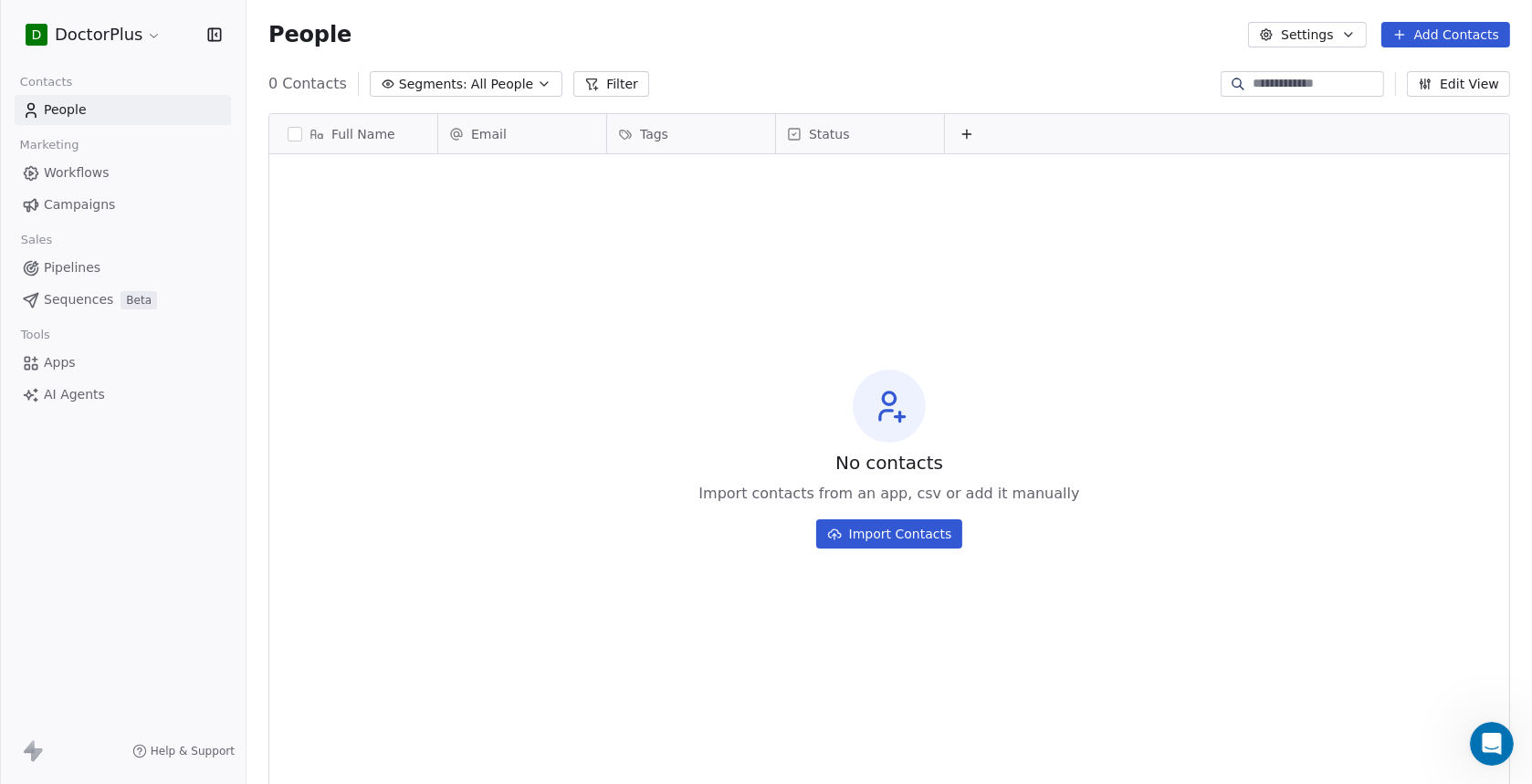
click at [584, 91] on icon at bounding box center [591, 84] width 15 height 15
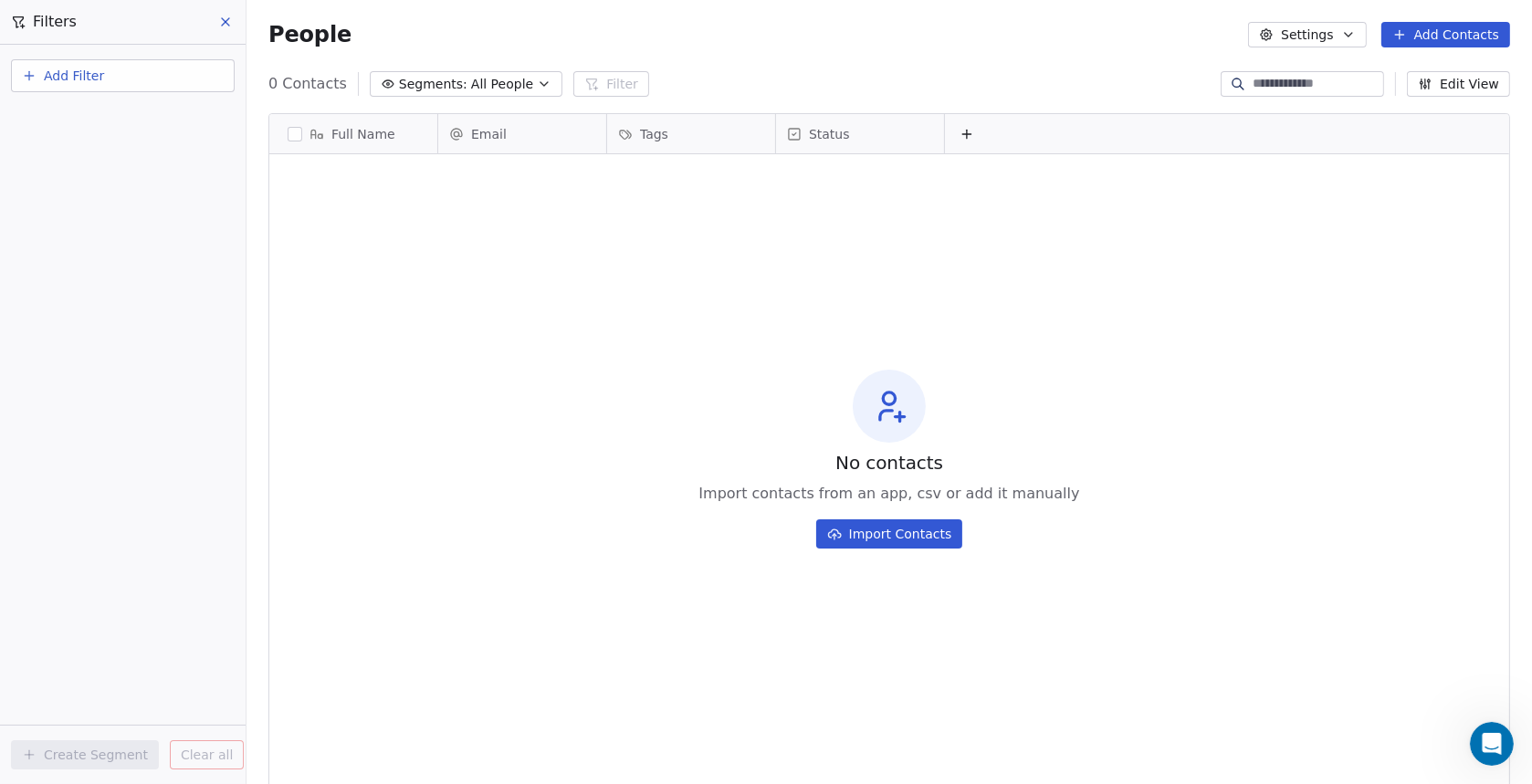
click at [223, 29] on button at bounding box center [226, 22] width 27 height 25
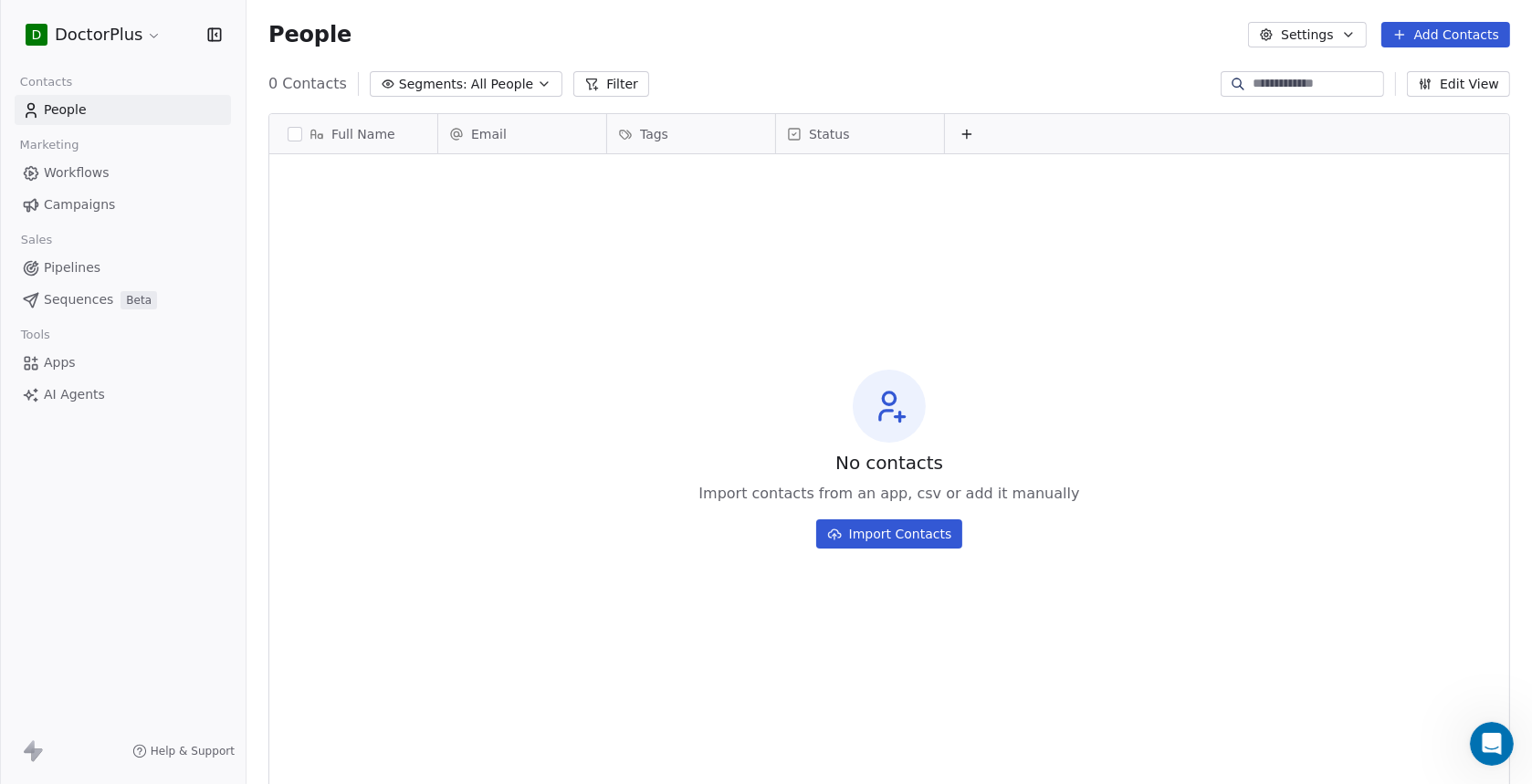
scroll to position [1200, 0]
